Goal: Find specific page/section: Find specific page/section

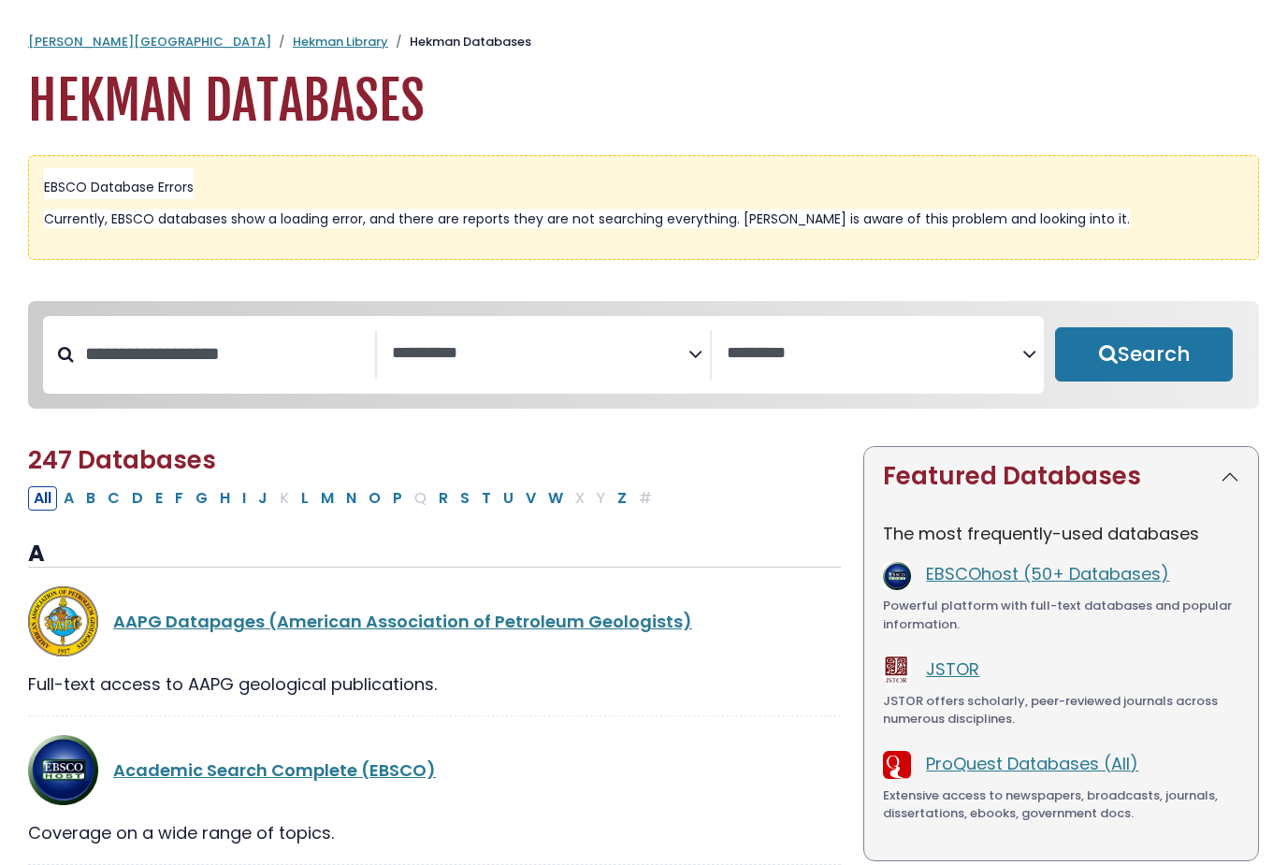
select select "Database Subject Filter"
select select "Database Vendors Filter"
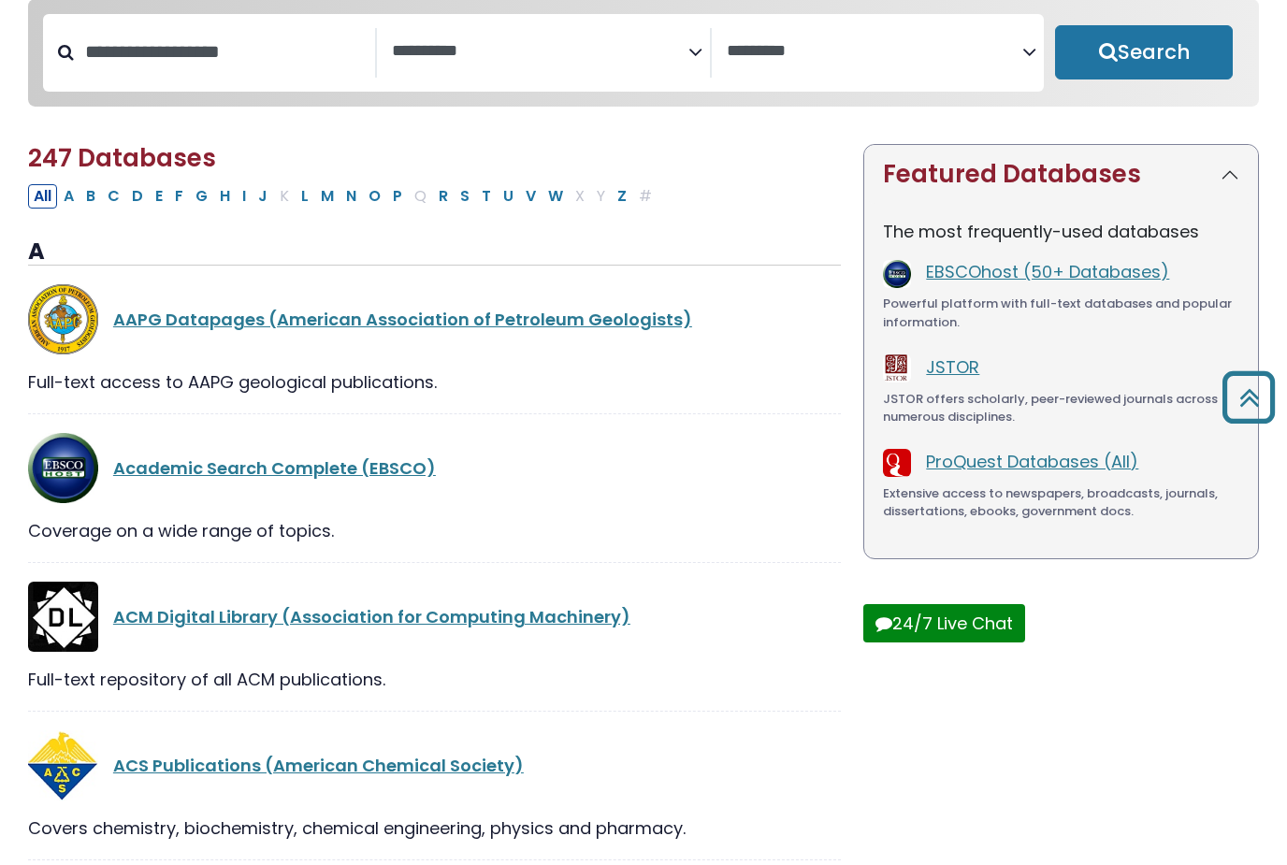
scroll to position [293, 0]
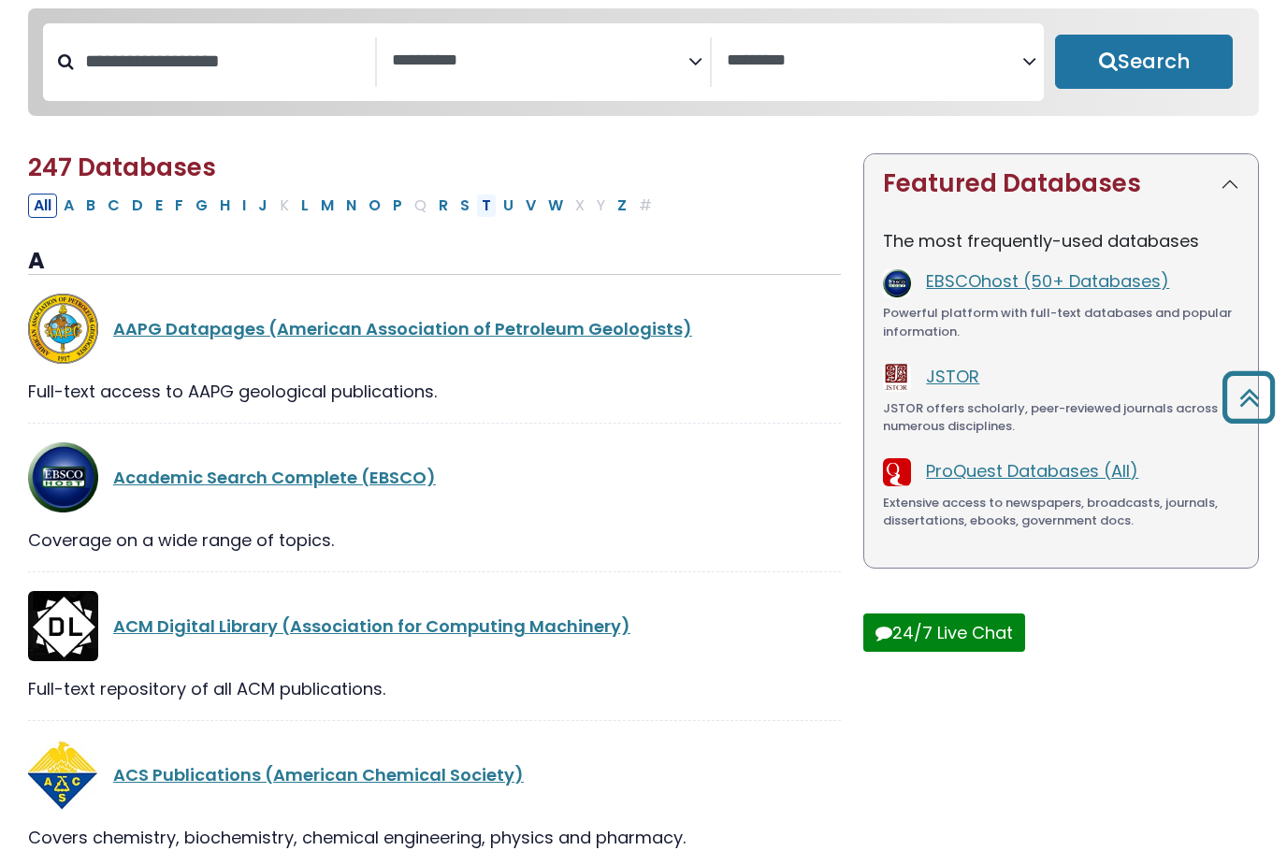
click at [477, 200] on button "T" at bounding box center [486, 206] width 21 height 24
select select "Database Subject Filter"
select select "Database Vendors Filter"
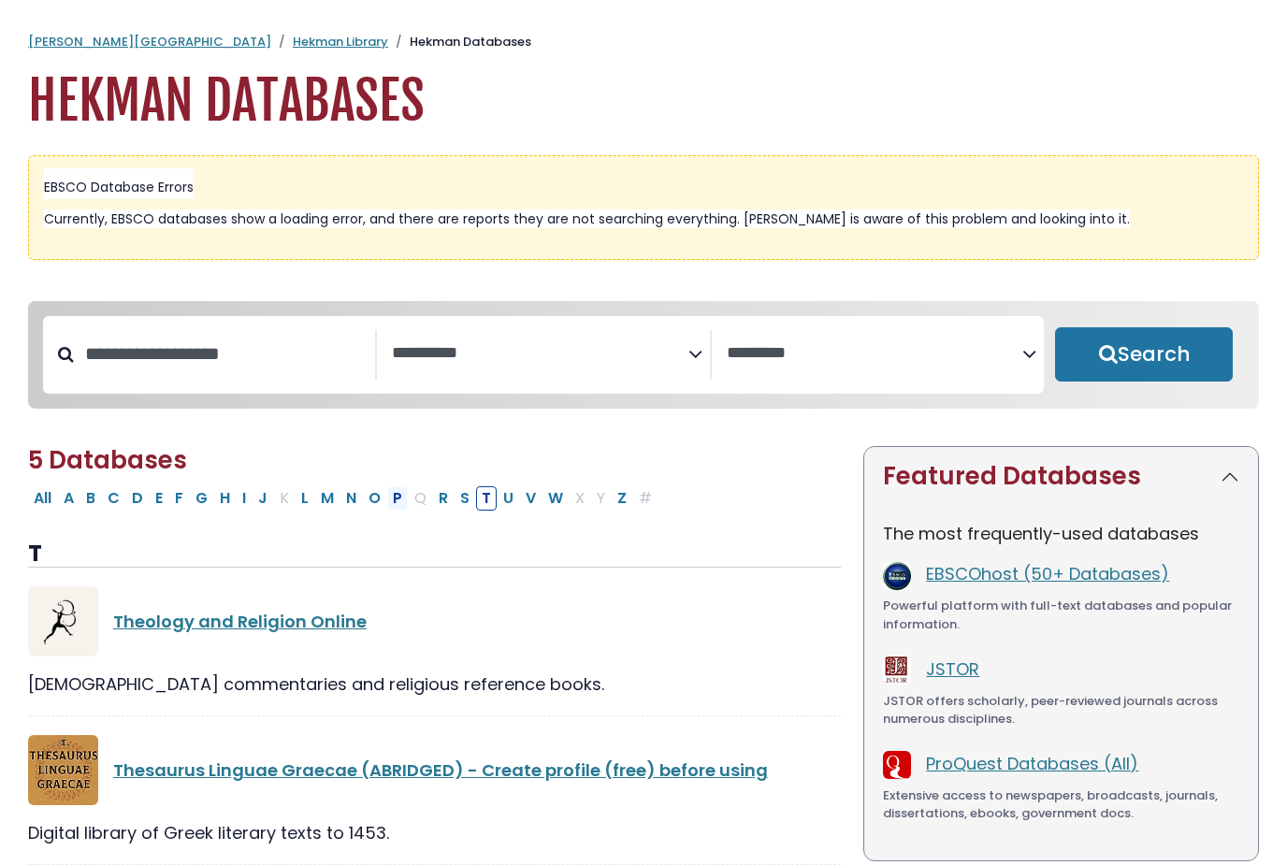
click at [403, 500] on button "P" at bounding box center [397, 498] width 21 height 24
select select "Database Subject Filter"
select select "Database Vendors Filter"
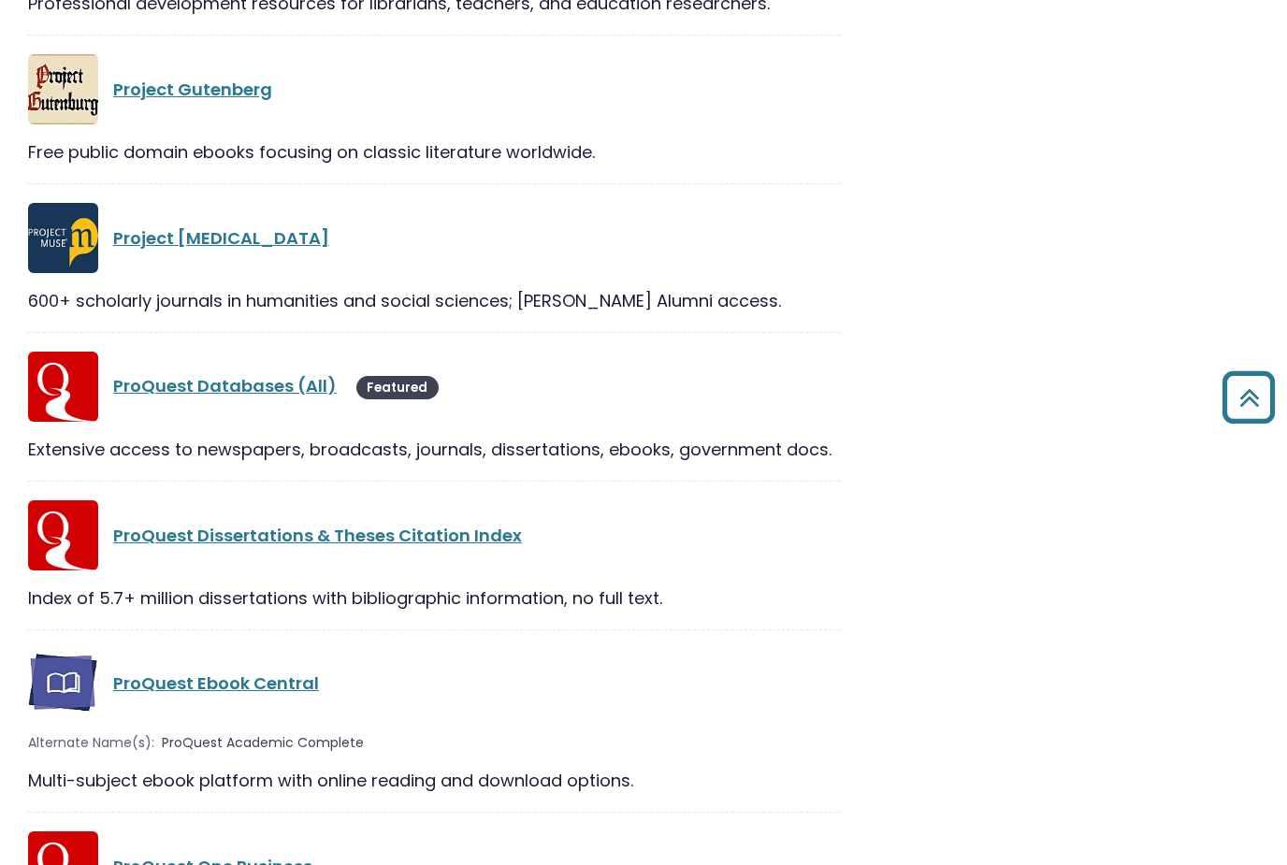
scroll to position [2217, 0]
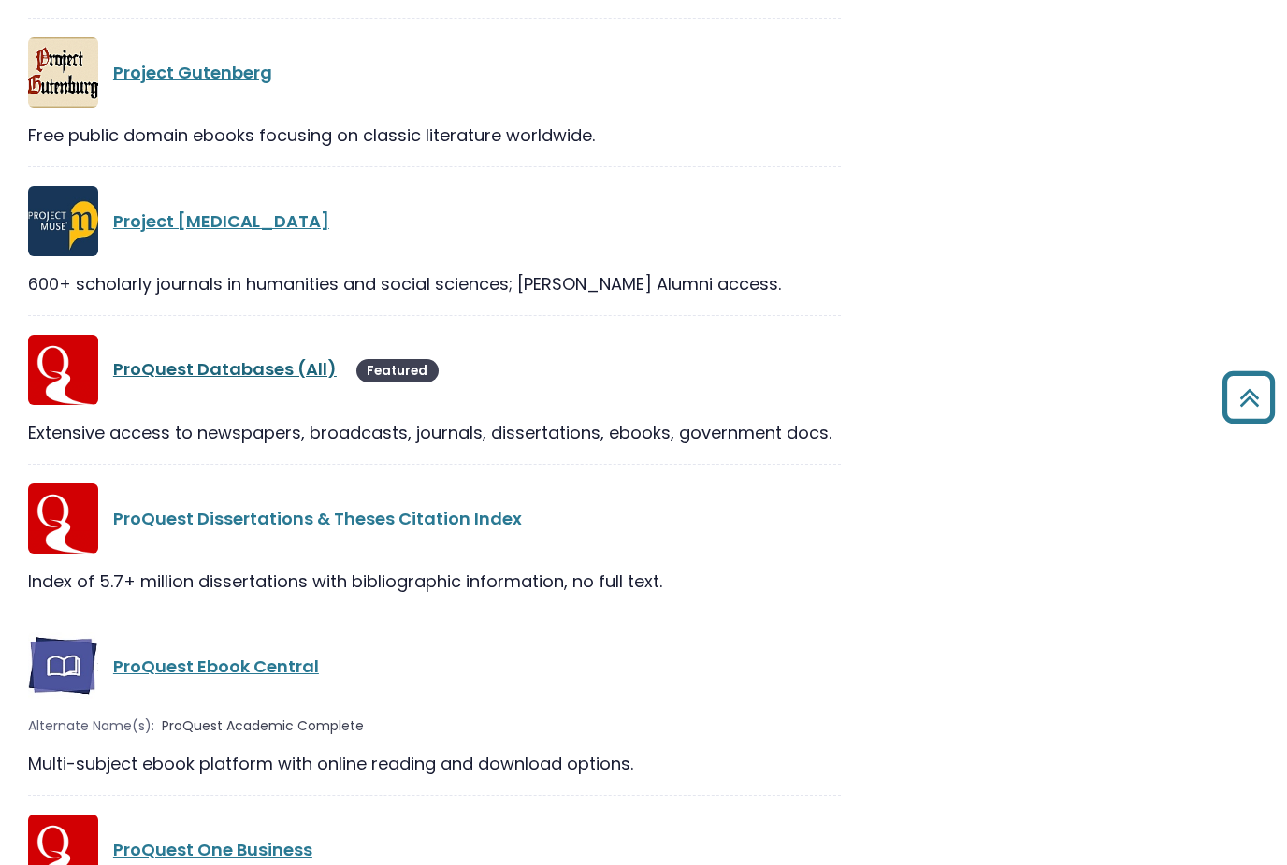
click at [292, 382] on link "ProQuest Databases (All)" at bounding box center [224, 369] width 223 height 23
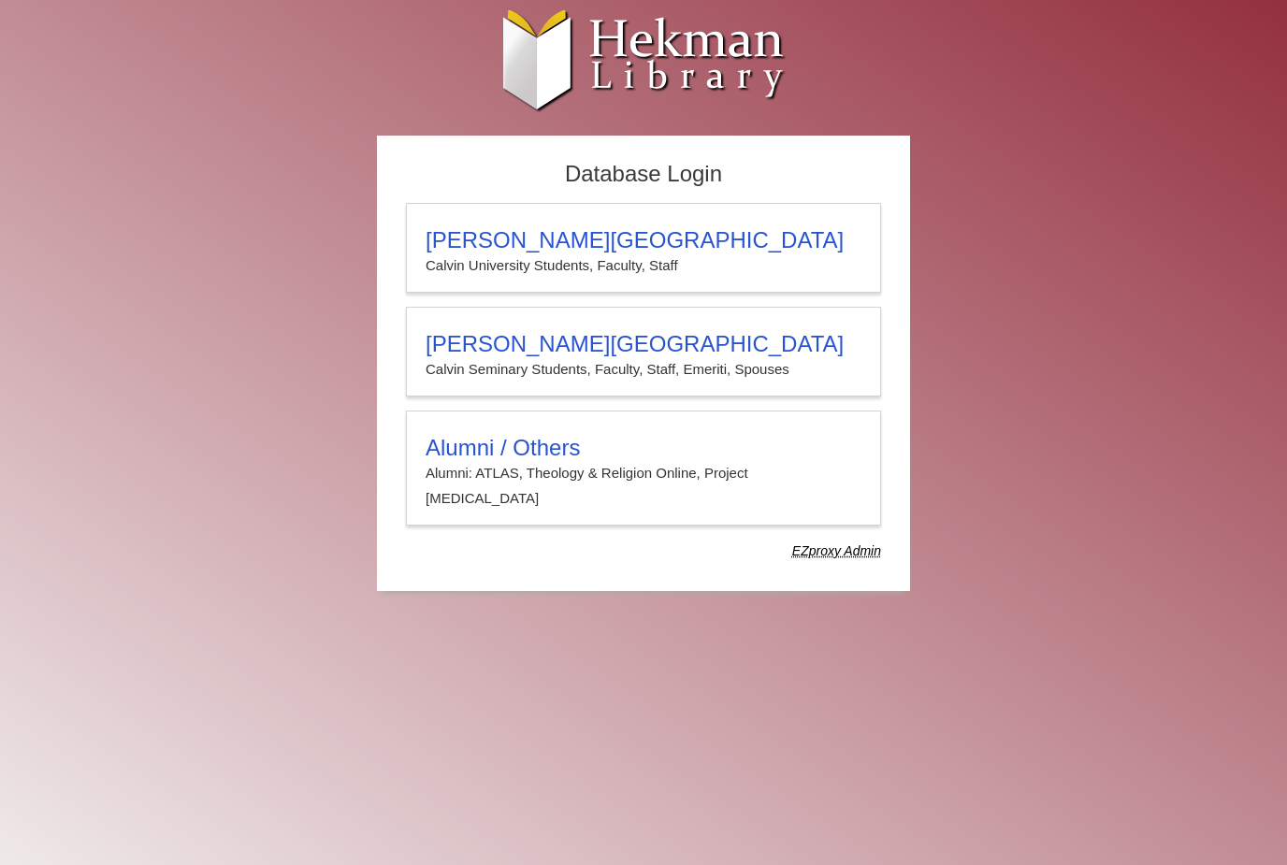
scroll to position [35, 0]
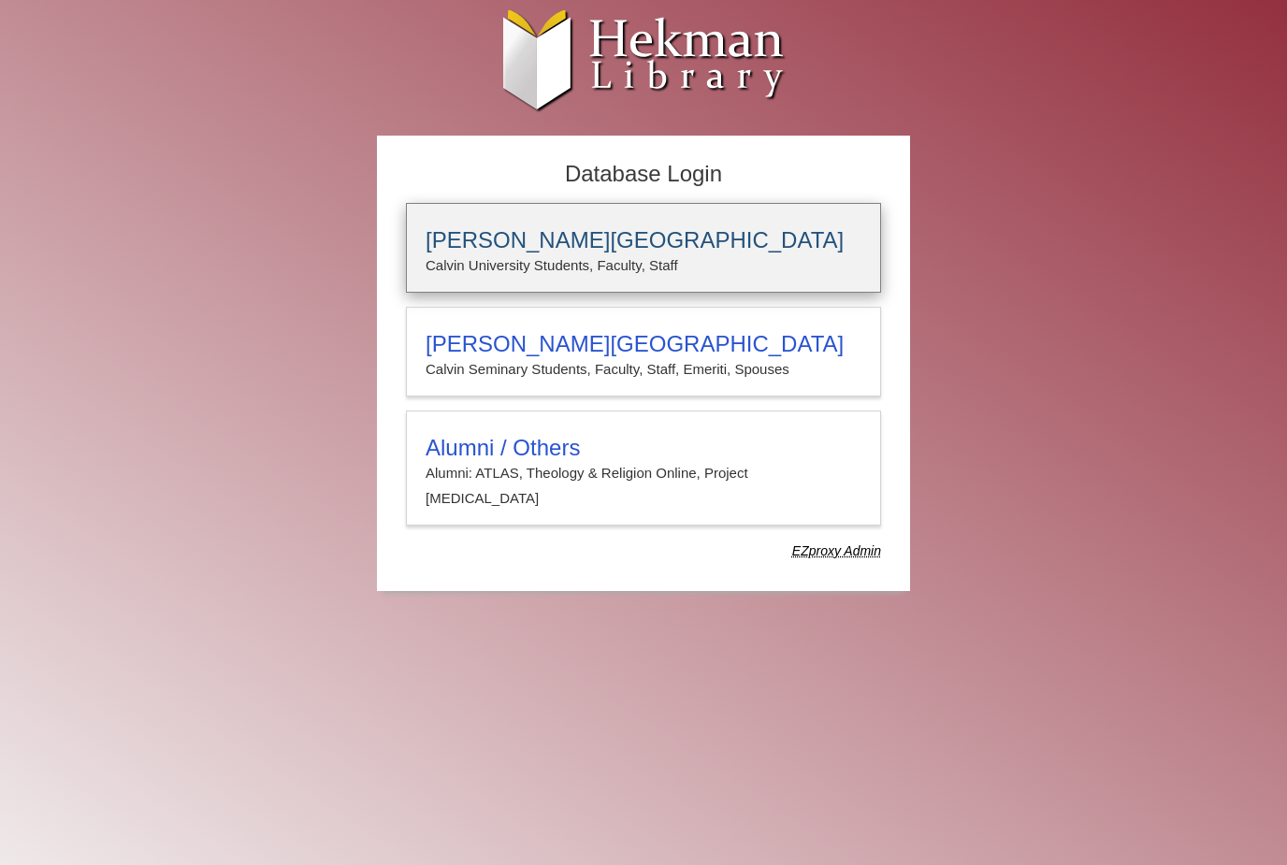
click at [724, 236] on h3 "[PERSON_NAME][GEOGRAPHIC_DATA]" at bounding box center [643, 240] width 436 height 26
